Goal: Complete application form

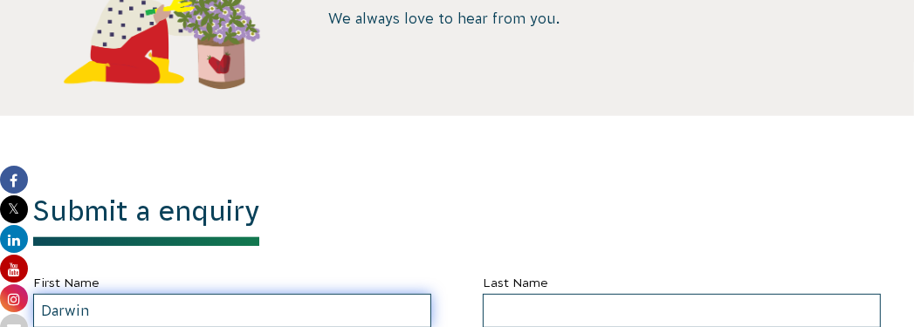
type input "Darwin"
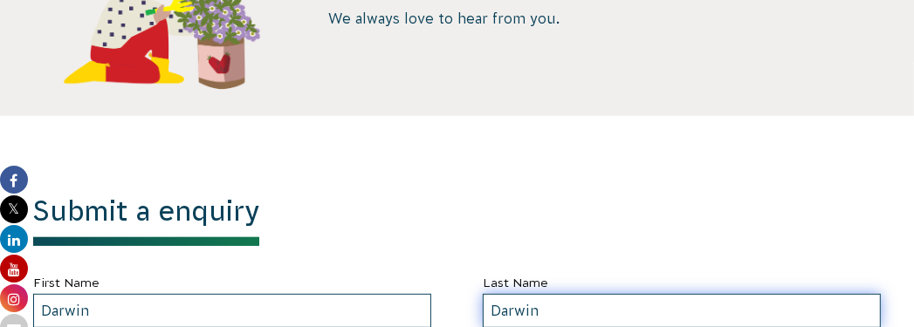
type input "Darwin"
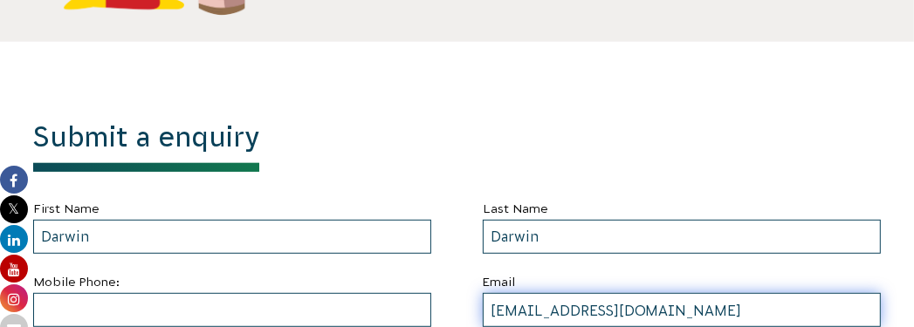
type input "[EMAIL_ADDRESS][DOMAIN_NAME]"
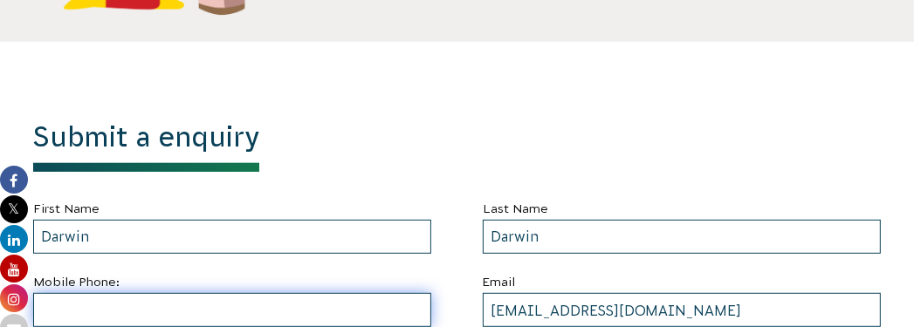
click at [232, 310] on input "text" at bounding box center [232, 310] width 398 height 34
type input "4153736020"
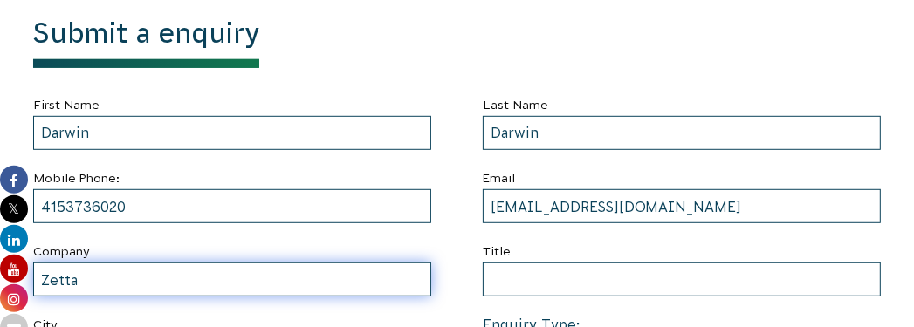
type input "Zetta"
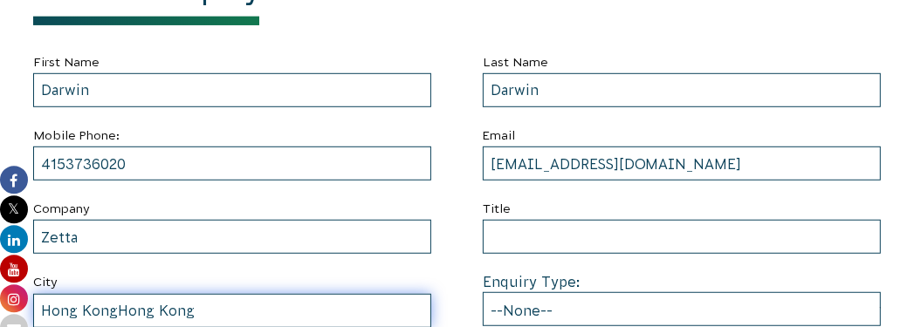
type input "Hong KongHong Kong"
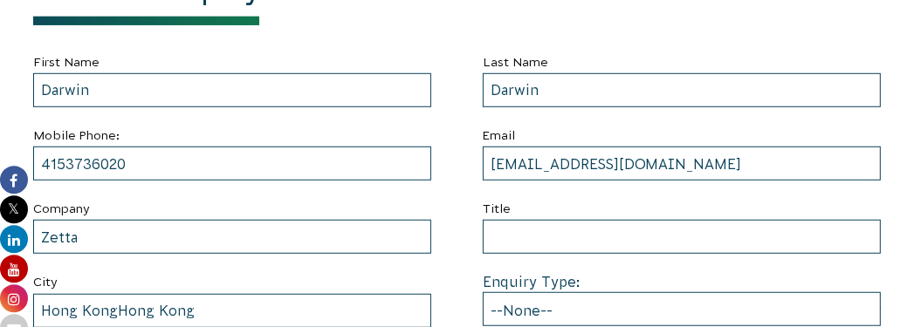
type input "http://www.zetta.com.hk"
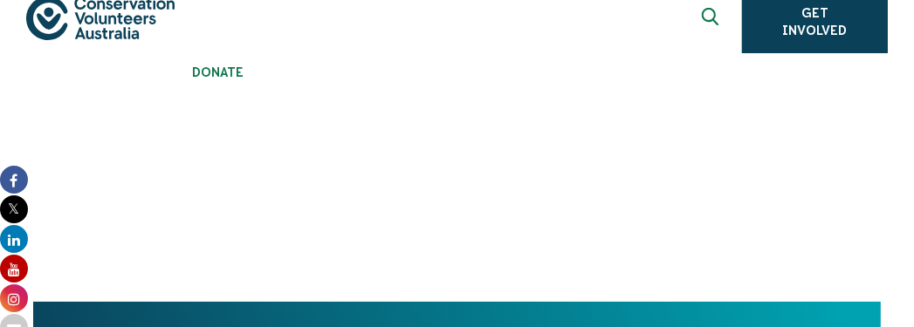
scroll to position [0, 174]
